Goal: Task Accomplishment & Management: Use online tool/utility

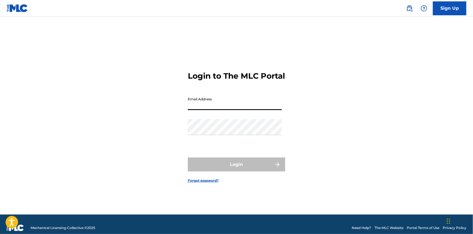
click at [227, 110] on input "Email Address" at bounding box center [235, 102] width 94 height 16
type input "[EMAIL_ADDRESS][DOMAIN_NAME]"
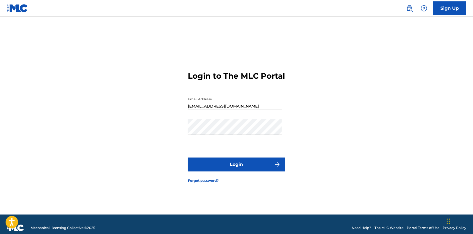
click at [235, 169] on button "Login" at bounding box center [236, 165] width 97 height 14
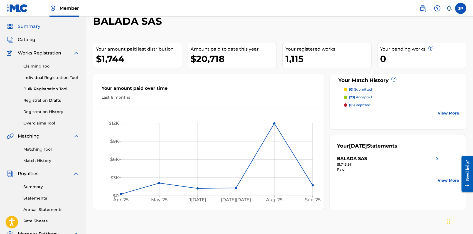
scroll to position [16, 0]
click at [42, 150] on link "Matching Tool" at bounding box center [51, 149] width 56 height 6
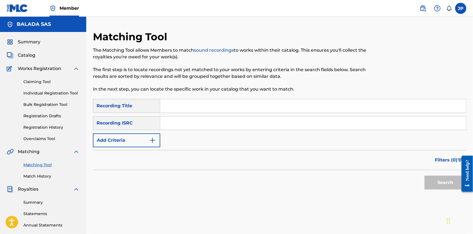
click at [177, 107] on input "Search Form" at bounding box center [313, 105] width 306 height 13
type input "hin"
click at [185, 109] on input "[PERSON_NAME]" at bounding box center [313, 105] width 306 height 13
type input "stupe"
click at [154, 140] on img "Search Form" at bounding box center [152, 140] width 7 height 7
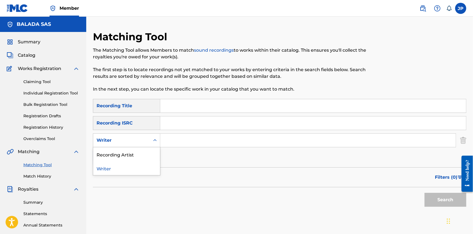
click at [142, 139] on div "Writer" at bounding box center [122, 140] width 50 height 7
click at [134, 154] on div "Recording Artist" at bounding box center [126, 154] width 67 height 14
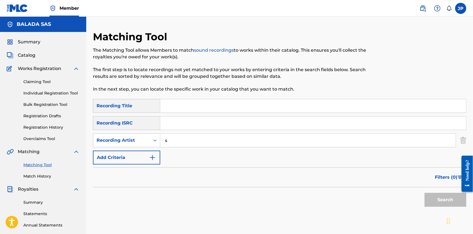
click at [182, 143] on input "s" at bounding box center [308, 140] width 296 height 13
type input "stupeflip"
click at [439, 205] on button "Search" at bounding box center [446, 200] width 42 height 14
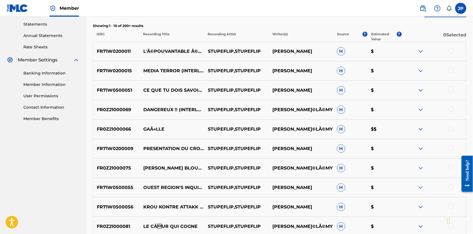
scroll to position [191, 0]
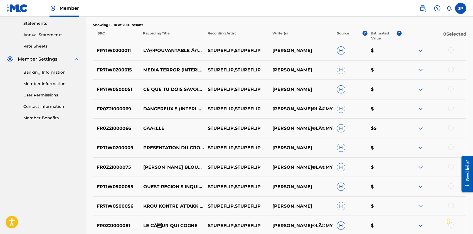
click at [418, 129] on img at bounding box center [420, 128] width 7 height 7
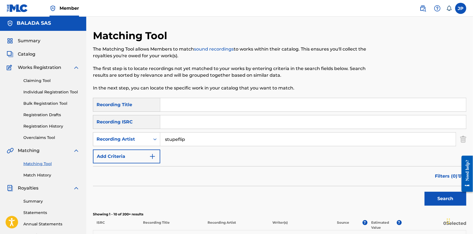
scroll to position [2, 0]
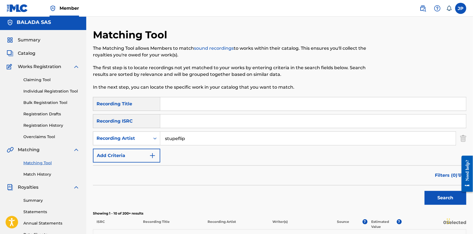
click at [44, 78] on link "Claiming Tool" at bounding box center [51, 80] width 56 height 6
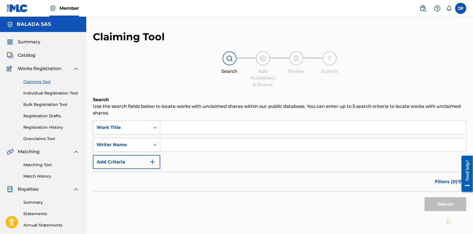
click at [173, 128] on input "Search Form" at bounding box center [313, 127] width 306 height 13
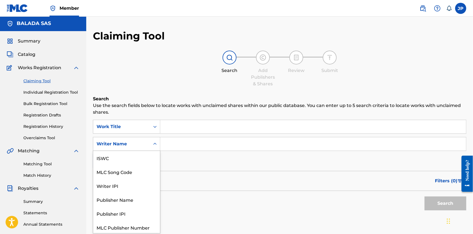
scroll to position [1, 0]
click at [154, 142] on icon "Search Form" at bounding box center [155, 144] width 6 height 6
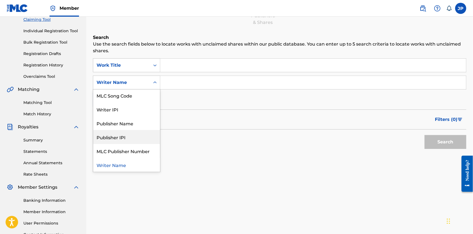
scroll to position [0, 0]
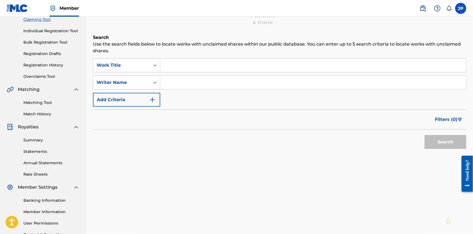
click at [170, 78] on input "Search Form" at bounding box center [313, 82] width 306 height 13
click at [425, 135] on button "Search" at bounding box center [446, 142] width 42 height 14
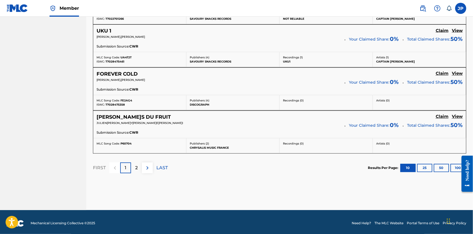
scroll to position [500, 0]
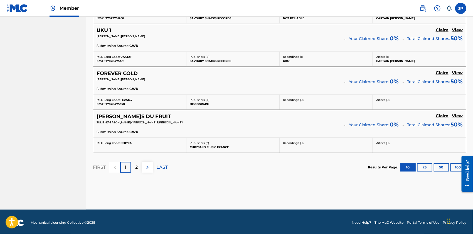
click at [134, 166] on div "2" at bounding box center [136, 167] width 11 height 11
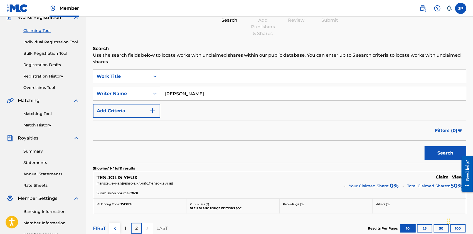
scroll to position [47, 0]
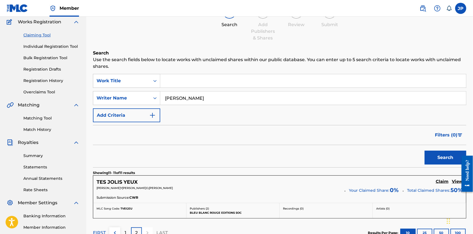
click at [193, 99] on input "[PERSON_NAME]" at bounding box center [313, 98] width 306 height 13
type input "[PERSON_NAME]"
click at [425, 151] on button "Search" at bounding box center [446, 158] width 42 height 14
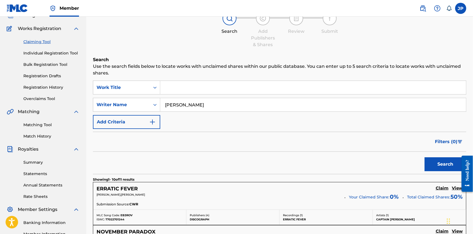
scroll to position [0, 0]
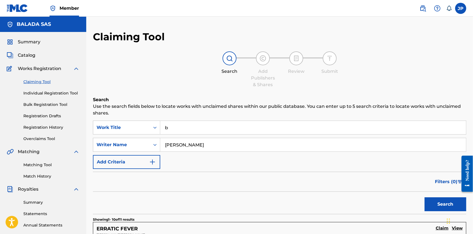
click at [196, 131] on input "b" at bounding box center [313, 127] width 306 height 13
type input "born to be[PERSON_NAME]"
type input "[PERSON_NAME]"
click at [425, 198] on button "Search" at bounding box center [446, 205] width 42 height 14
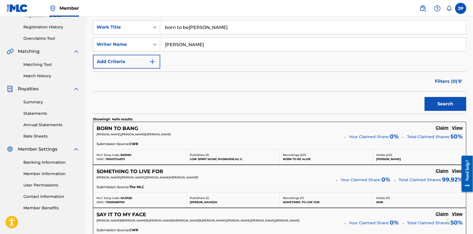
scroll to position [100, 0]
click at [198, 28] on input "born to be[PERSON_NAME]" at bounding box center [313, 27] width 306 height 13
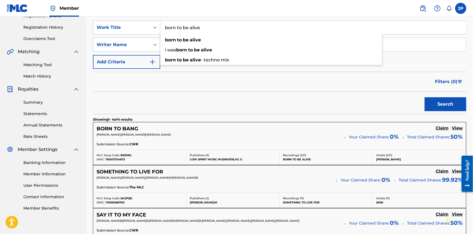
type input "born to be alive"
click at [425, 97] on button "Search" at bounding box center [446, 104] width 42 height 14
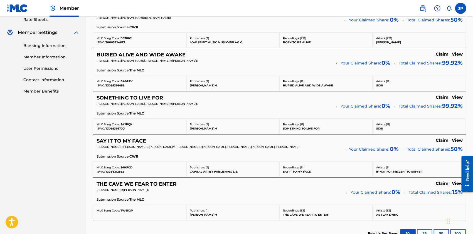
scroll to position [284, 0]
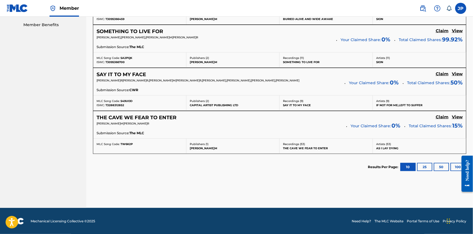
click at [420, 163] on button "25" at bounding box center [424, 167] width 15 height 8
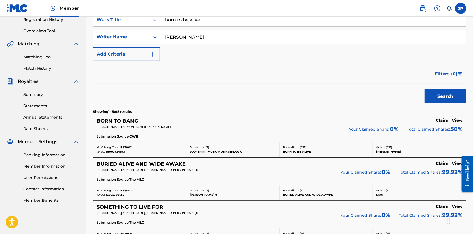
scroll to position [108, 0]
click at [217, 35] on input "[PERSON_NAME]" at bounding box center [313, 37] width 306 height 13
click at [217, 35] on input "Search Form" at bounding box center [313, 37] width 306 height 13
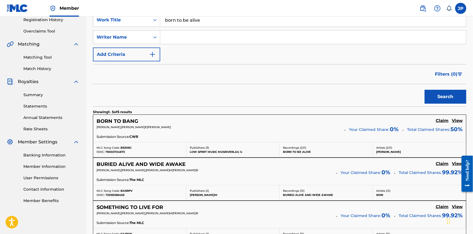
click at [425, 90] on button "Search" at bounding box center [446, 97] width 42 height 14
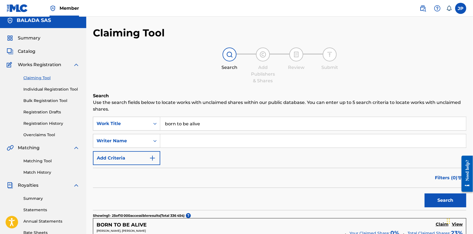
scroll to position [0, 0]
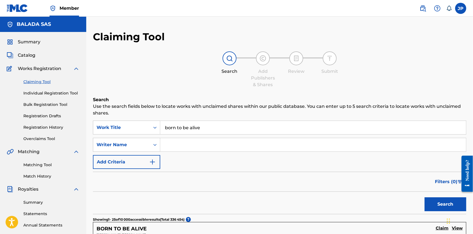
type input "j"
type input "[PERSON_NAME]"
click at [425, 198] on button "Search" at bounding box center [446, 205] width 42 height 14
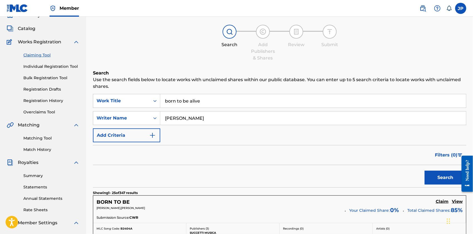
scroll to position [25, 0]
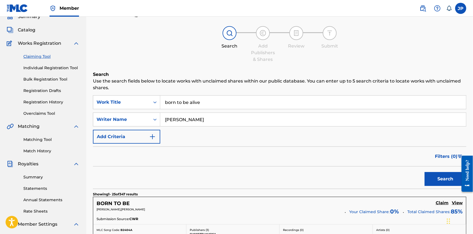
click at [196, 121] on input "[PERSON_NAME]" at bounding box center [313, 119] width 306 height 13
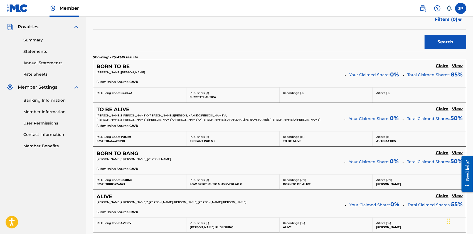
scroll to position [0, 0]
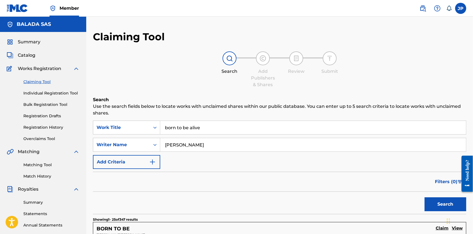
click at [154, 164] on img "Search Form" at bounding box center [152, 162] width 7 height 7
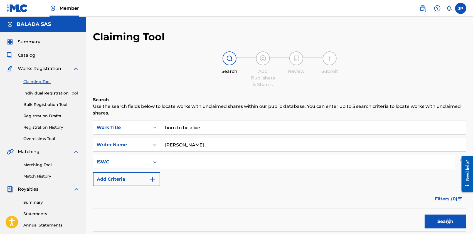
click at [181, 164] on input "Search Form" at bounding box center [308, 162] width 296 height 13
paste input "T-003.028.744-5"
click at [425, 215] on button "Search" at bounding box center [446, 222] width 42 height 14
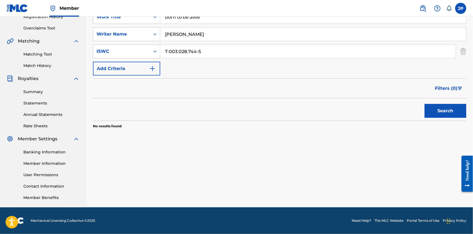
click at [199, 52] on input "T-003.028.744-5" at bounding box center [308, 51] width 296 height 13
type input "T0030287445"
click at [425, 104] on button "Search" at bounding box center [446, 111] width 42 height 14
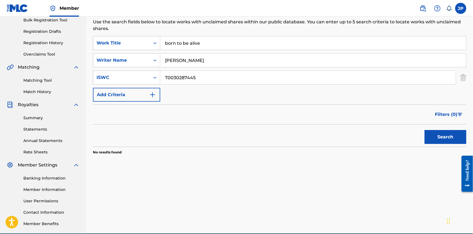
scroll to position [84, 0]
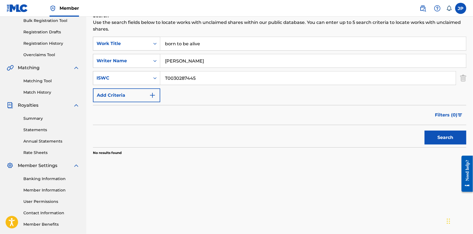
click at [180, 59] on input "[PERSON_NAME]" at bounding box center [313, 60] width 306 height 13
click at [451, 131] on button "Search" at bounding box center [446, 138] width 42 height 14
click at [203, 76] on input "T0030287445" at bounding box center [308, 78] width 296 height 13
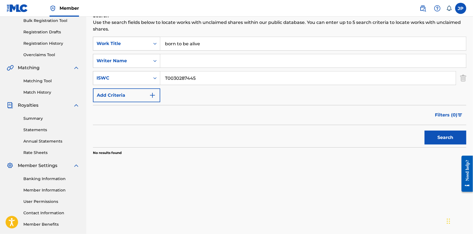
click at [203, 76] on input "T0030287445" at bounding box center [308, 78] width 296 height 13
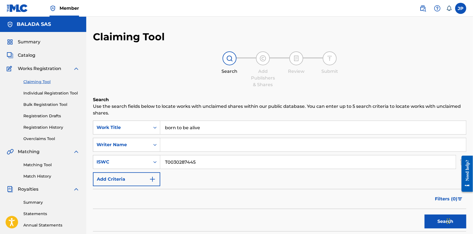
click at [211, 127] on input "born to be alive" at bounding box center [313, 127] width 306 height 13
click at [425, 215] on button "Search" at bounding box center [446, 222] width 42 height 14
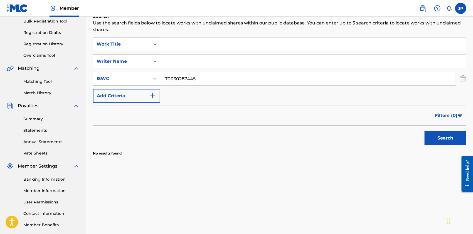
scroll to position [84, 0]
click at [187, 80] on input "T0030287445" at bounding box center [308, 78] width 296 height 13
click at [173, 43] on input "Search Form" at bounding box center [313, 43] width 306 height 13
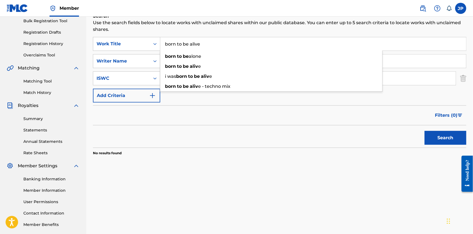
type input "born to be alive"
click at [425, 131] on button "Search" at bounding box center [446, 138] width 42 height 14
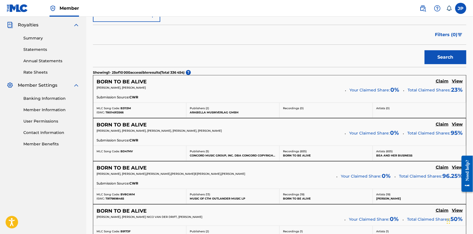
scroll to position [0, 0]
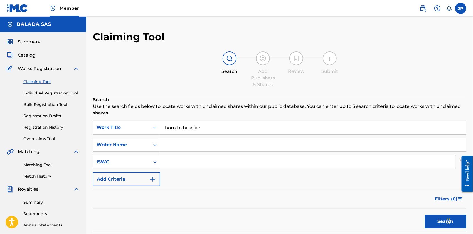
click at [207, 129] on input "born to be alive" at bounding box center [313, 127] width 306 height 13
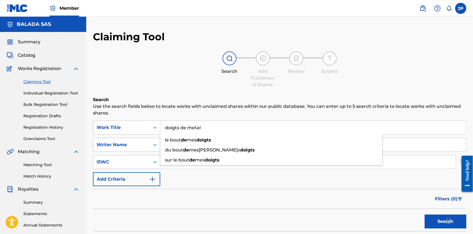
type input "doigts de metal"
click at [425, 215] on button "Search" at bounding box center [446, 222] width 42 height 14
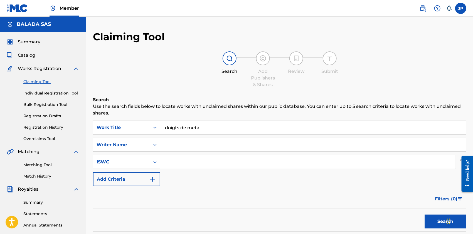
click at [212, 128] on input "doigts de metal" at bounding box center [313, 127] width 306 height 13
click at [186, 149] on input "Search Form" at bounding box center [313, 144] width 306 height 13
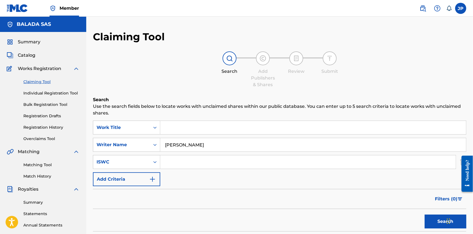
click at [425, 215] on button "Search" at bounding box center [446, 222] width 42 height 14
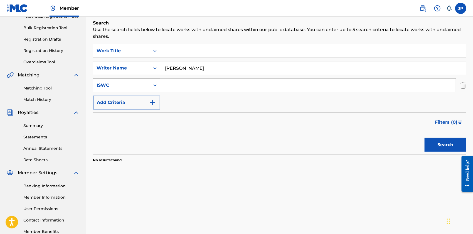
scroll to position [79, 0]
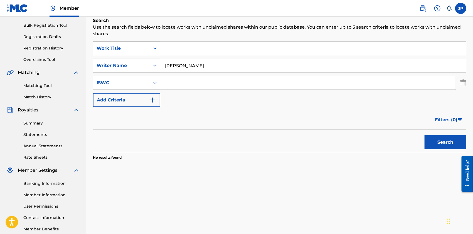
click at [435, 143] on button "Search" at bounding box center [446, 143] width 42 height 14
click at [194, 65] on input "[PERSON_NAME]" at bounding box center [313, 65] width 306 height 13
type input "[PERSON_NAME]e[PERSON_NAME]u"
click at [447, 147] on button "Search" at bounding box center [446, 143] width 42 height 14
click at [237, 63] on input "[PERSON_NAME]e[PERSON_NAME]u" at bounding box center [313, 65] width 306 height 13
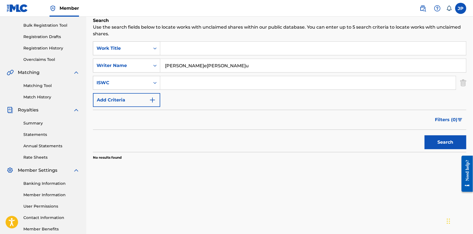
click at [237, 63] on input "[PERSON_NAME]e[PERSON_NAME]u" at bounding box center [313, 65] width 306 height 13
type input "[PERSON_NAME]"
click at [425, 136] on button "Search" at bounding box center [446, 143] width 42 height 14
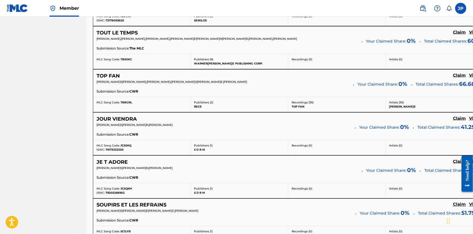
scroll to position [336, 0]
click at [109, 79] on h5 "TOP FAN" at bounding box center [108, 76] width 23 height 6
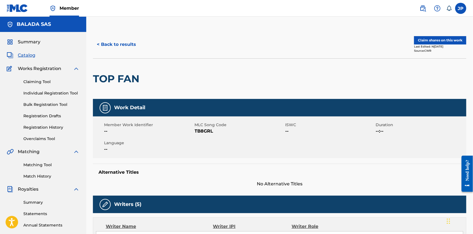
click at [117, 47] on button "< Back to results" at bounding box center [116, 45] width 47 height 14
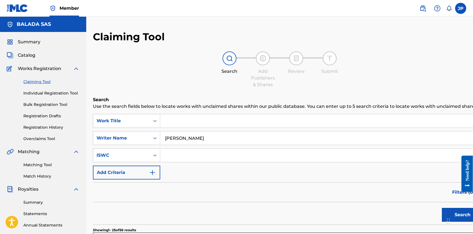
click at [197, 141] on input "[PERSON_NAME]" at bounding box center [321, 138] width 323 height 13
click at [196, 145] on input "[PERSON_NAME]" at bounding box center [321, 138] width 323 height 13
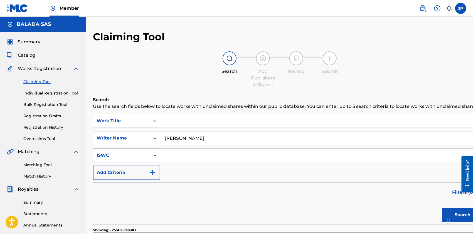
click at [196, 145] on input "[PERSON_NAME]" at bounding box center [321, 138] width 323 height 13
click at [442, 208] on button "Search" at bounding box center [463, 215] width 42 height 14
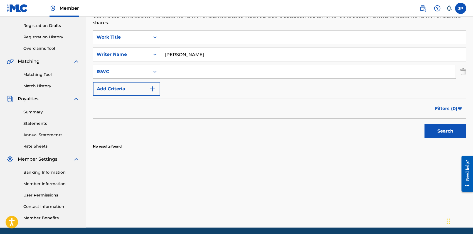
scroll to position [95, 0]
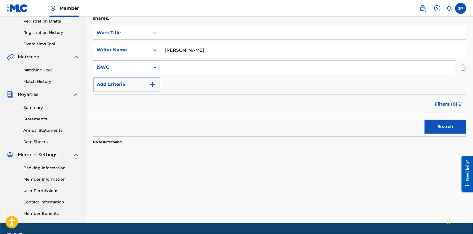
click at [434, 123] on button "Search" at bounding box center [446, 127] width 42 height 14
click at [201, 48] on input "[PERSON_NAME]" at bounding box center [313, 49] width 306 height 13
click at [208, 51] on input "[PERSON_NAME]" at bounding box center [313, 49] width 306 height 13
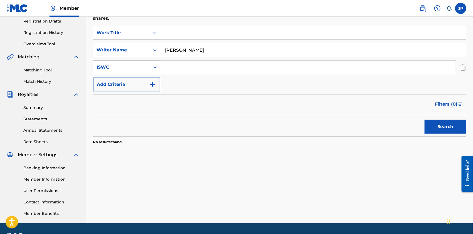
click at [208, 51] on input "[PERSON_NAME]" at bounding box center [313, 49] width 306 height 13
type input "[PERSON_NAME]"
click at [441, 127] on button "Search" at bounding box center [446, 127] width 42 height 14
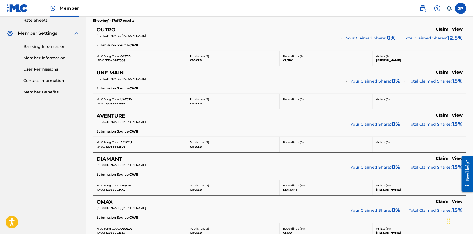
scroll to position [220, 0]
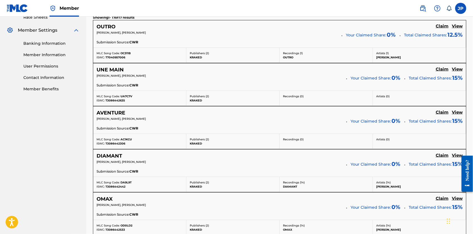
click at [113, 70] on h5 "UNE MAIN" at bounding box center [110, 70] width 27 height 6
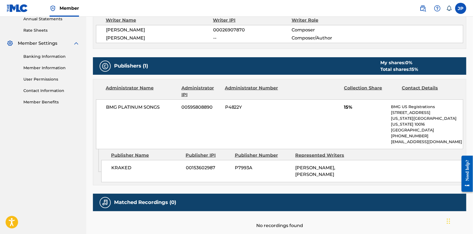
scroll to position [207, 0]
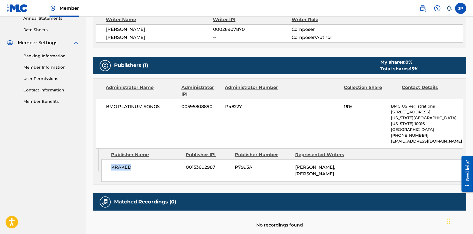
drag, startPoint x: 112, startPoint y: 161, endPoint x: 135, endPoint y: 161, distance: 22.8
click at [135, 164] on span "KRAKED" at bounding box center [146, 167] width 70 height 7
click at [109, 110] on span "BMG PLATINUM SONGS" at bounding box center [142, 107] width 72 height 7
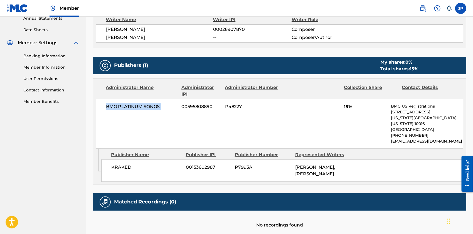
click at [109, 110] on span "BMG PLATINUM SONGS" at bounding box center [142, 107] width 72 height 7
click at [133, 112] on div "BMG PLATINUM SONGS 00595808890 P4822Y 15% BMG US Registrations [STREET_ADDRESS]…" at bounding box center [279, 124] width 367 height 50
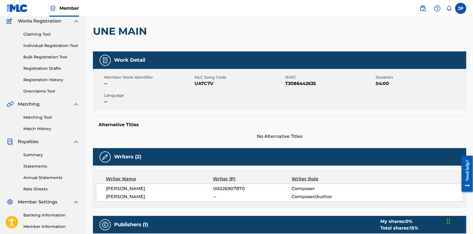
scroll to position [0, 0]
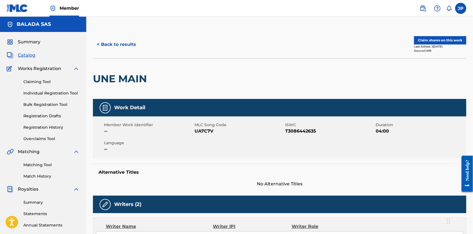
click at [124, 48] on button "< Back to results" at bounding box center [116, 45] width 47 height 14
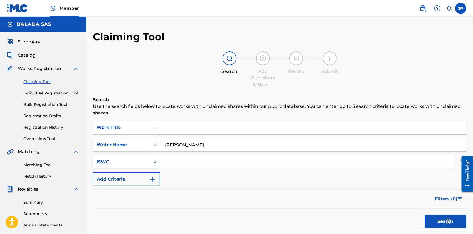
click at [203, 146] on input "[PERSON_NAME]" at bounding box center [313, 144] width 306 height 13
type input "[PERSON_NAME]"
click at [425, 215] on button "Search" at bounding box center [446, 222] width 42 height 14
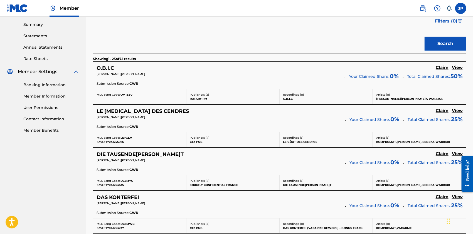
scroll to position [179, 0]
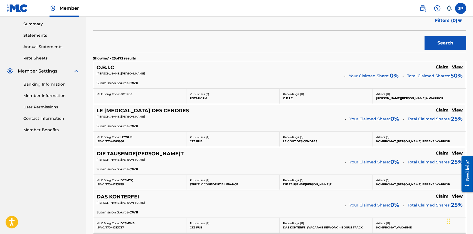
click at [105, 69] on h5 "O.B.I.C" at bounding box center [106, 68] width 18 height 6
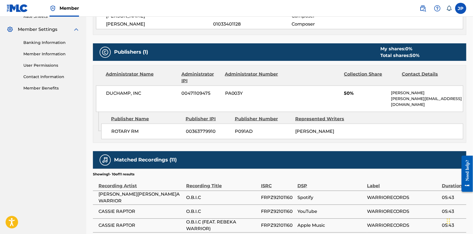
scroll to position [221, 0]
